Goal: Information Seeking & Learning: Learn about a topic

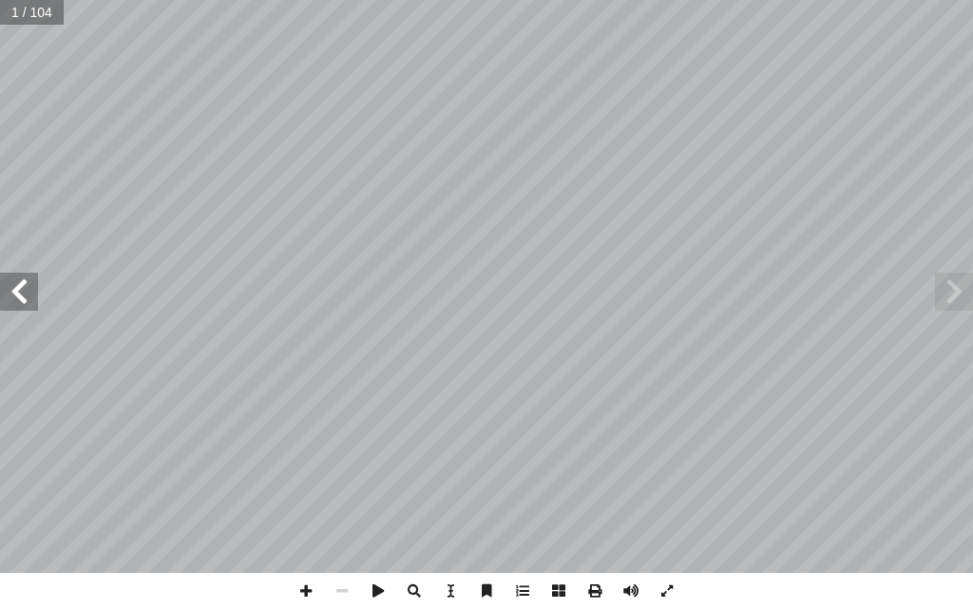
click at [24, 292] on span at bounding box center [19, 292] width 38 height 38
click at [23, 291] on span at bounding box center [19, 292] width 38 height 38
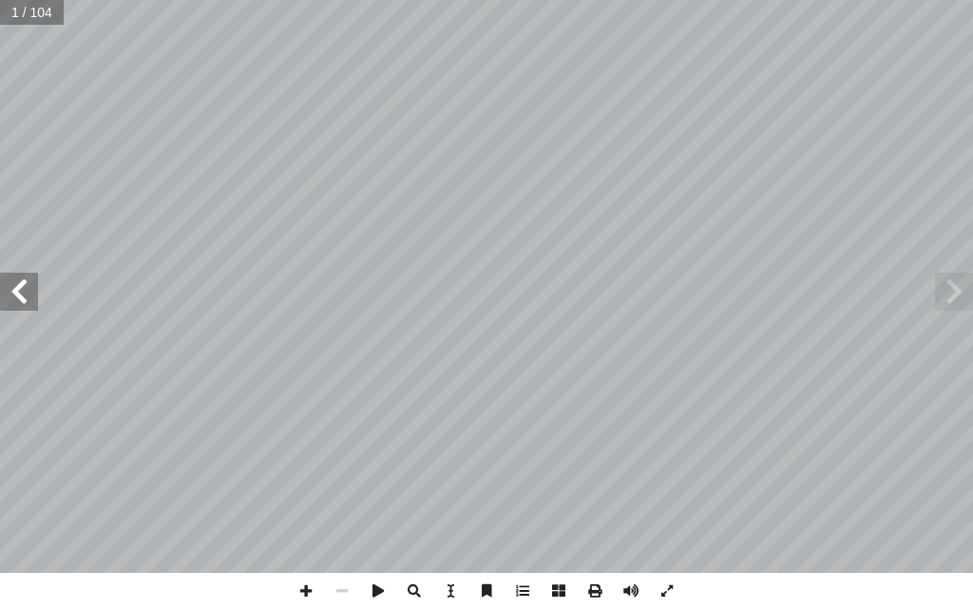
click at [23, 291] on span at bounding box center [19, 292] width 38 height 38
click at [16, 282] on span at bounding box center [19, 292] width 38 height 38
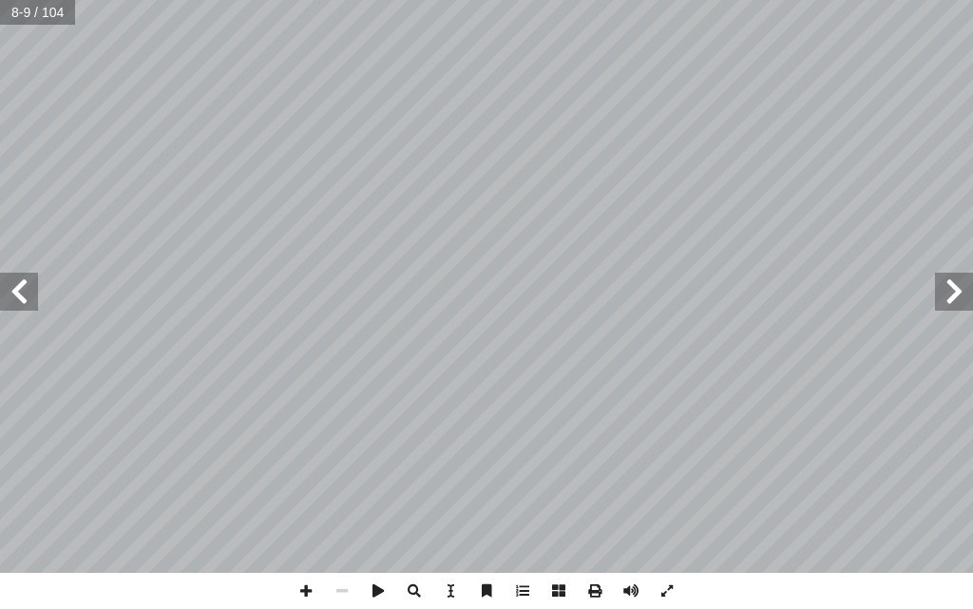
click at [16, 282] on span at bounding box center [19, 292] width 38 height 38
click at [16, 288] on span at bounding box center [19, 292] width 38 height 38
click at [17, 298] on span at bounding box center [19, 292] width 38 height 38
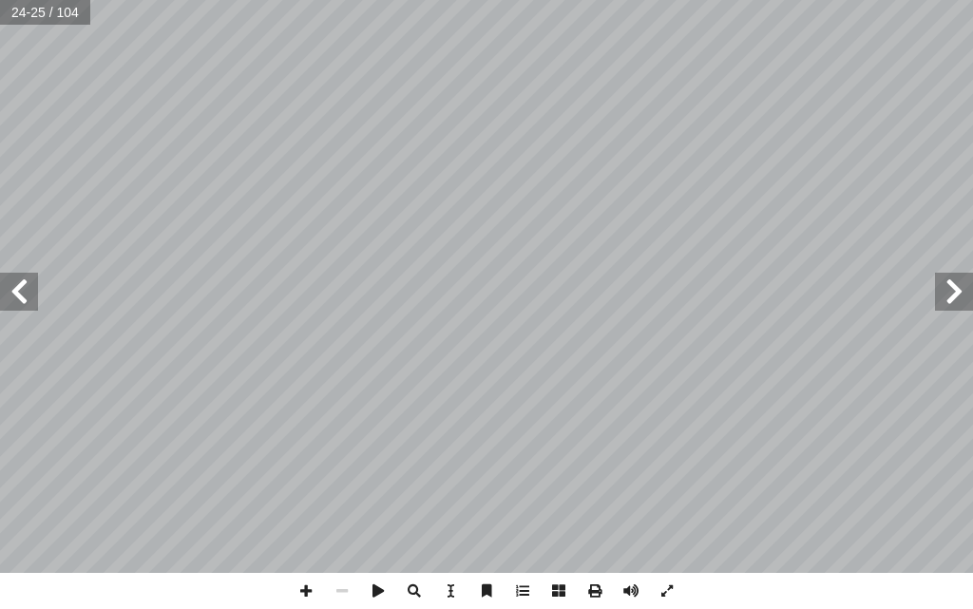
click at [11, 290] on span at bounding box center [19, 292] width 38 height 38
click at [965, 301] on span at bounding box center [954, 292] width 38 height 38
click at [15, 273] on span at bounding box center [19, 292] width 38 height 38
click at [302, 587] on span at bounding box center [306, 591] width 36 height 36
click at [347, 588] on span at bounding box center [342, 591] width 36 height 36
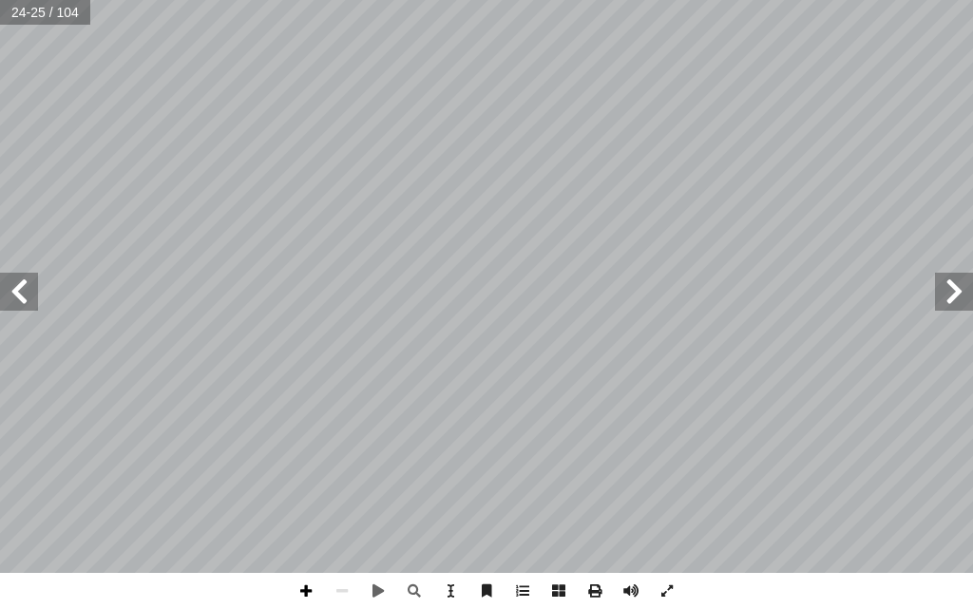
click at [305, 575] on span at bounding box center [306, 591] width 36 height 36
click at [340, 574] on span at bounding box center [342, 591] width 36 height 36
click at [0, 128] on html "الصفحة الرئيسية الصف الأول الصف الثاني الصف الثالث الصف الرابع الصف الخامس الصف…" at bounding box center [486, 64] width 973 height 128
drag, startPoint x: 396, startPoint y: 601, endPoint x: 138, endPoint y: 639, distance: 261.2
click at [138, 128] on html "الصفحة الرئيسية الصف الأول الصف الثاني الصف الثالث الصف الرابع الصف الخامس الصف…" at bounding box center [486, 64] width 973 height 128
